Goal: Entertainment & Leisure: Browse casually

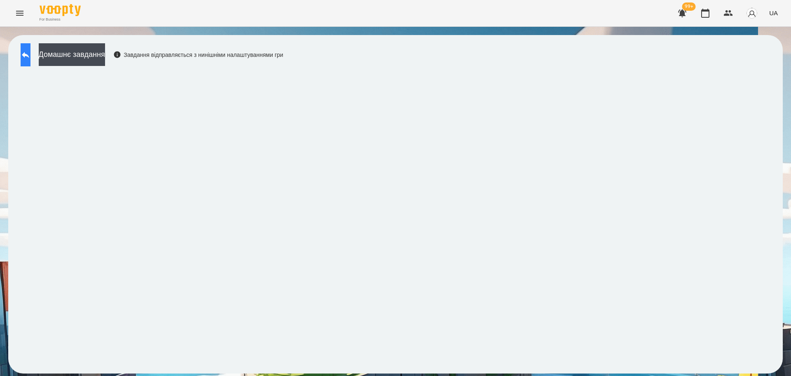
click at [30, 52] on button at bounding box center [26, 54] width 10 height 23
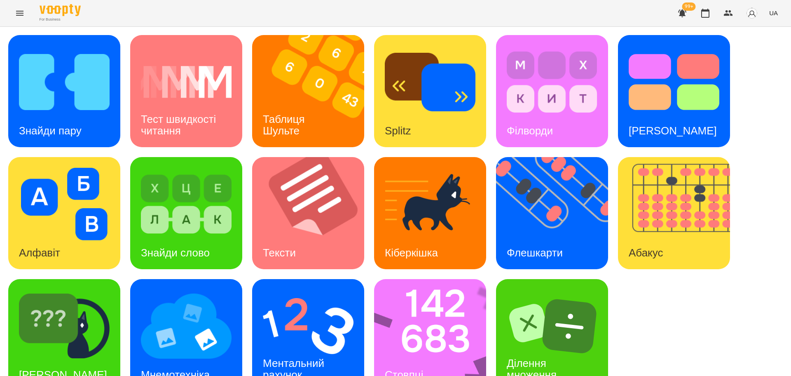
scroll to position [23, 0]
click at [105, 305] on img at bounding box center [64, 326] width 91 height 73
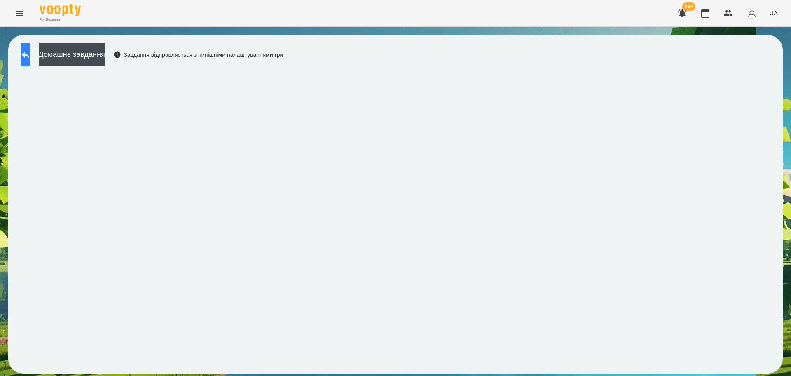
click at [28, 60] on button at bounding box center [26, 54] width 10 height 23
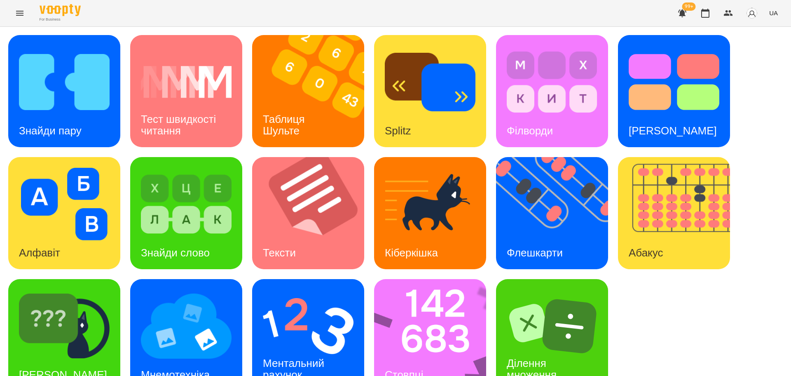
scroll to position [23, 0]
click at [317, 310] on img at bounding box center [308, 326] width 91 height 73
